Goal: Transaction & Acquisition: Book appointment/travel/reservation

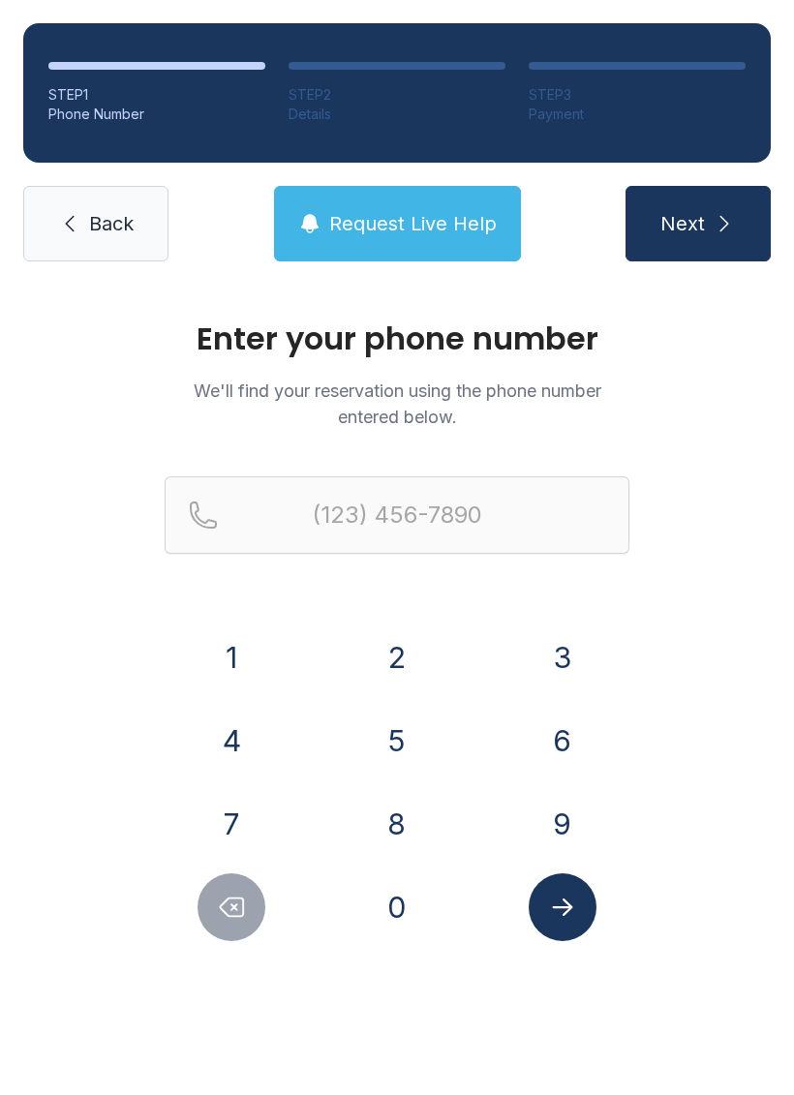
click at [408, 828] on button "8" at bounding box center [397, 824] width 68 height 68
click at [392, 912] on button "0" at bounding box center [397, 907] width 68 height 68
click at [403, 843] on button "8" at bounding box center [397, 824] width 68 height 68
click at [568, 651] on button "3" at bounding box center [563, 658] width 68 height 68
click at [396, 826] on button "8" at bounding box center [397, 824] width 68 height 68
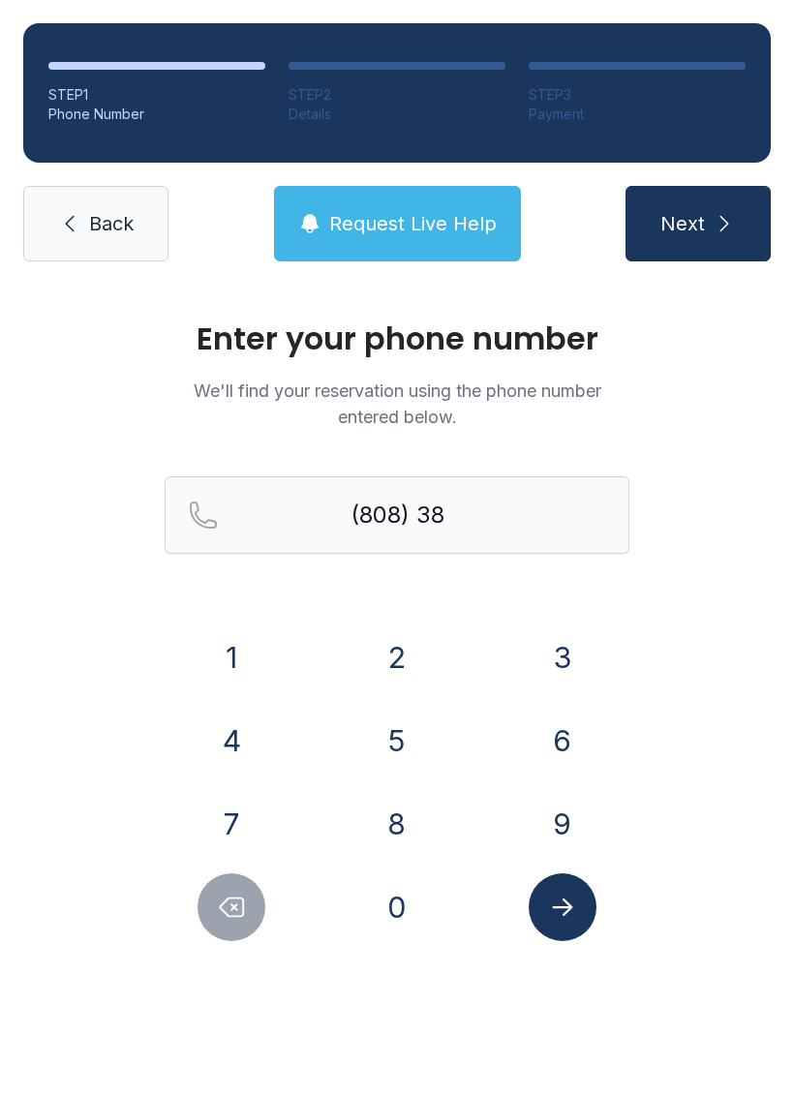
click at [402, 682] on button "2" at bounding box center [397, 658] width 68 height 68
click at [401, 681] on button "2" at bounding box center [397, 658] width 68 height 68
click at [234, 826] on button "7" at bounding box center [232, 824] width 68 height 68
click at [564, 659] on button "3" at bounding box center [563, 658] width 68 height 68
click at [399, 831] on button "8" at bounding box center [397, 824] width 68 height 68
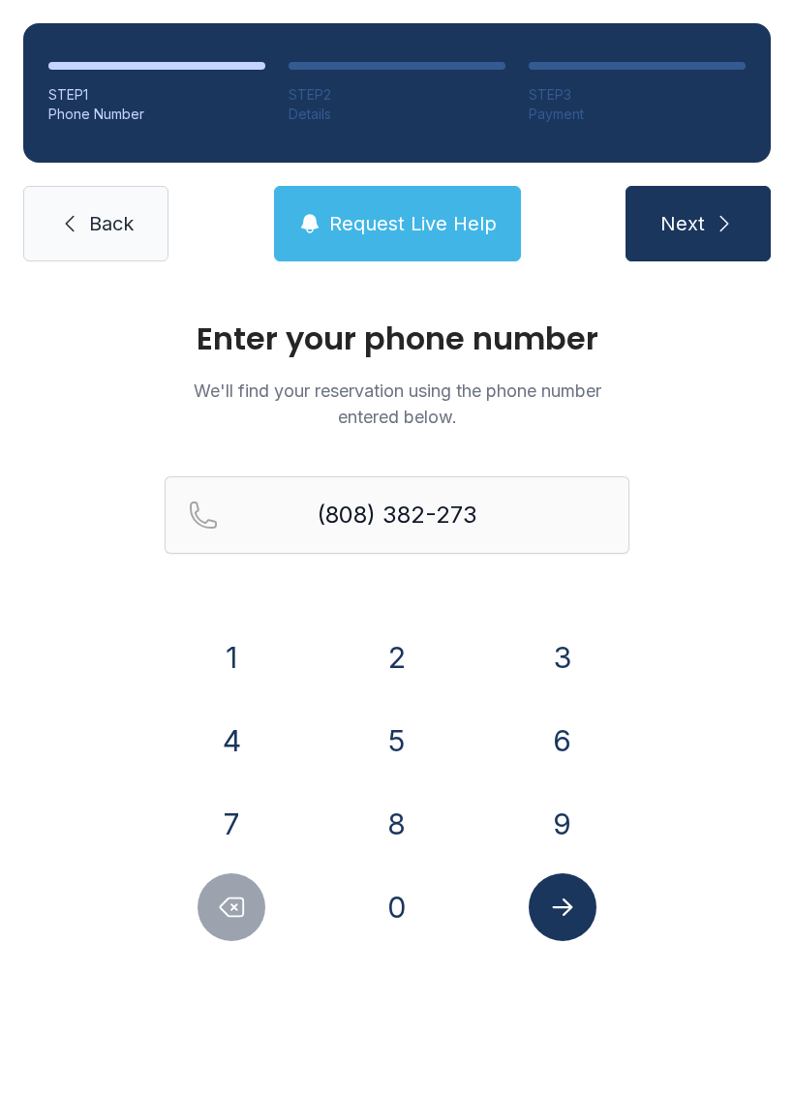
type input "[PHONE_NUMBER]"
click at [571, 900] on icon "Submit lookup form" at bounding box center [562, 907] width 29 height 29
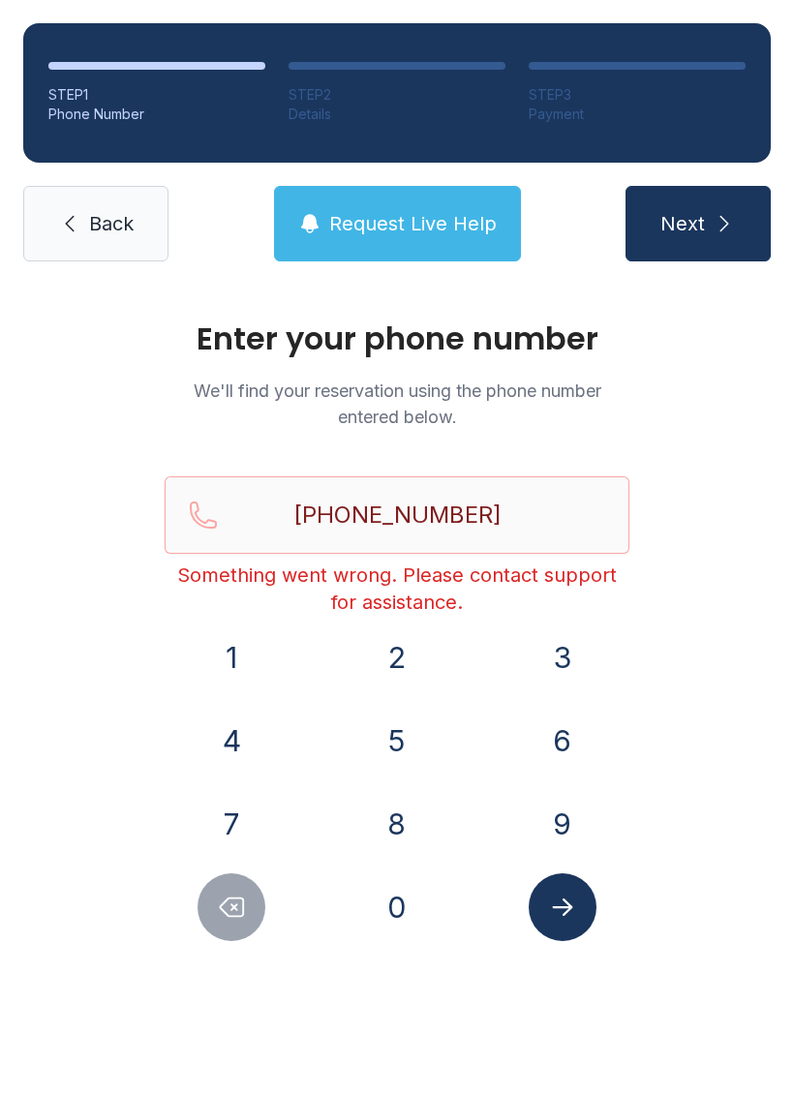
click at [79, 204] on link "Back" at bounding box center [95, 224] width 145 height 76
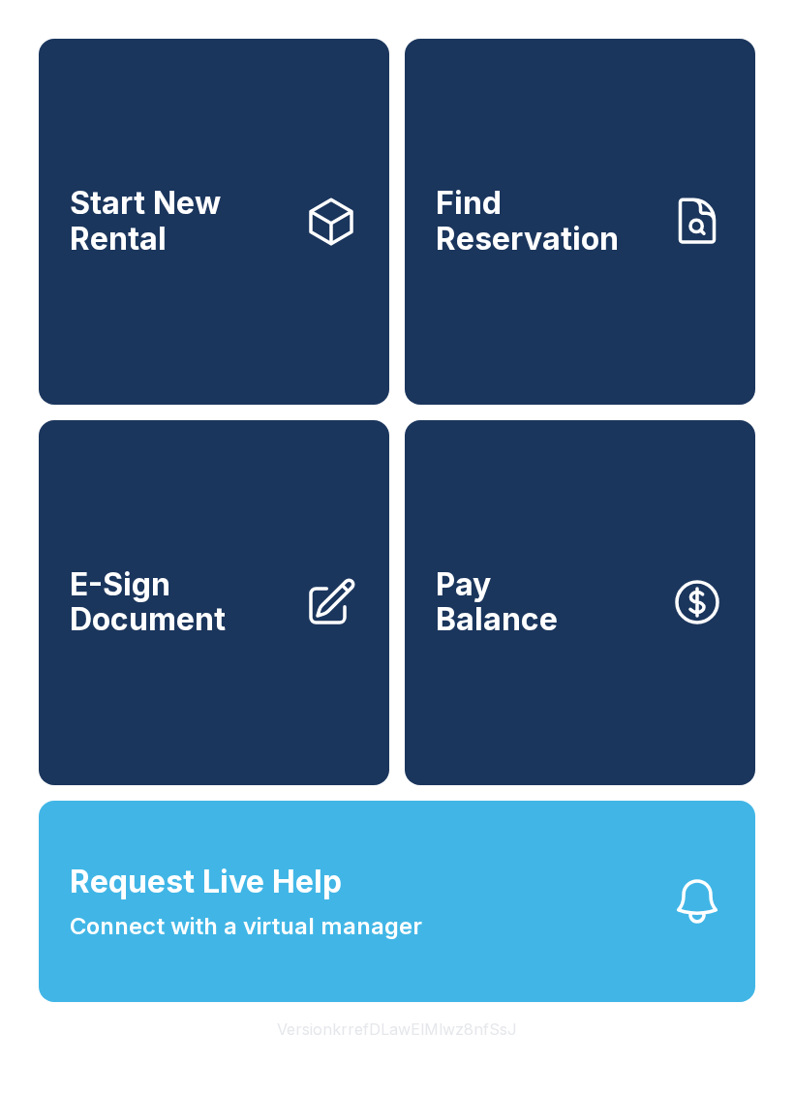
click at [234, 292] on link "Start New Rental" at bounding box center [214, 222] width 350 height 366
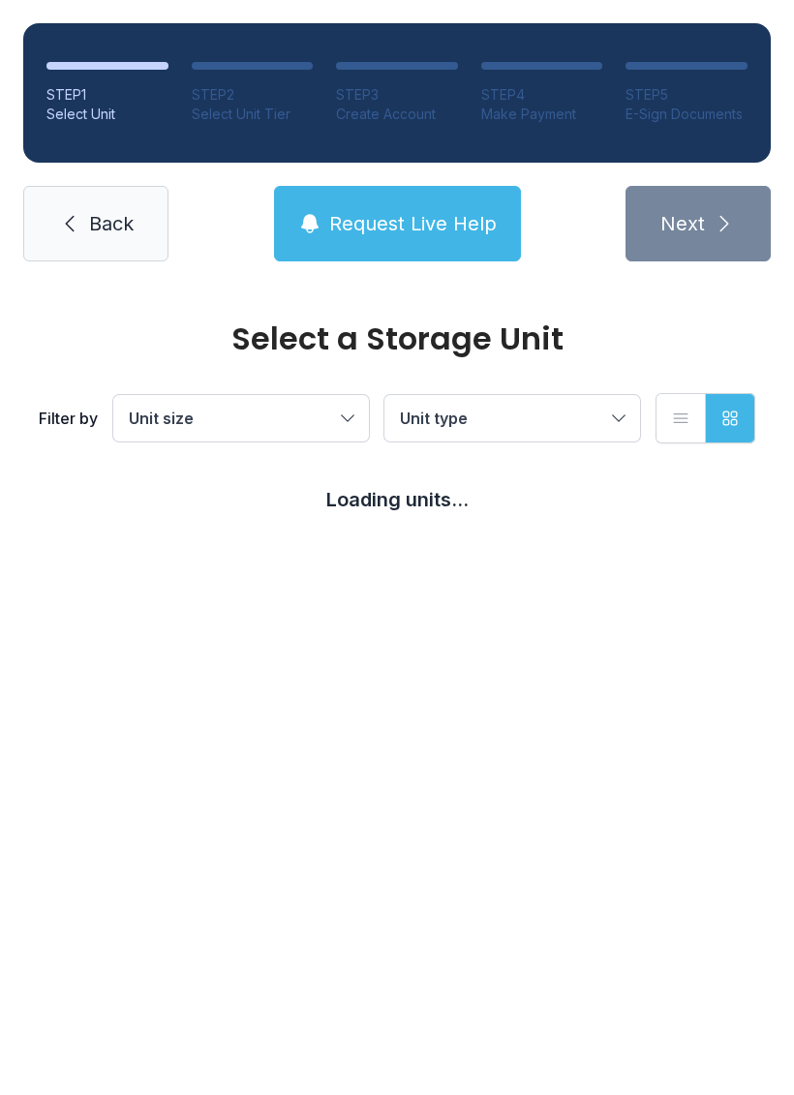
click at [101, 228] on span "Back" at bounding box center [111, 223] width 45 height 27
